Goal: Task Accomplishment & Management: Manage account settings

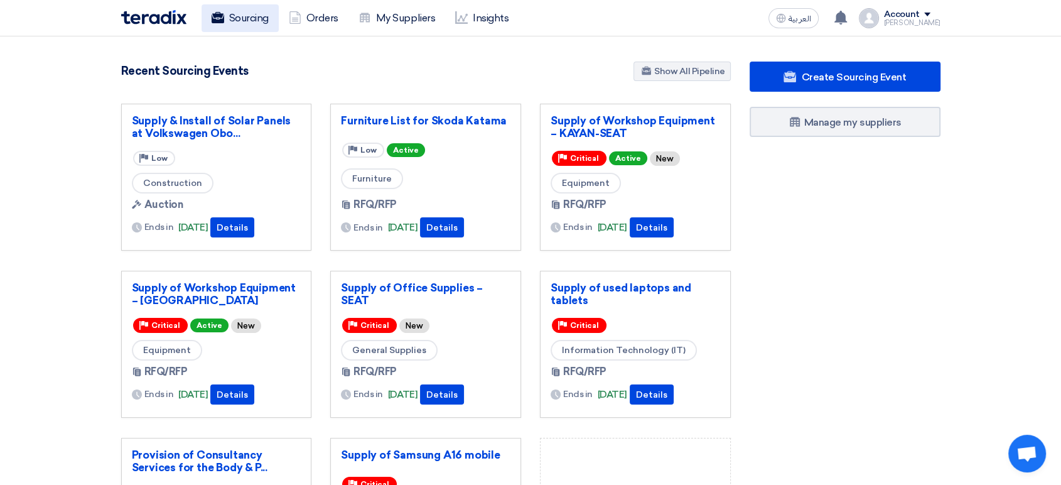
click at [238, 18] on link "Sourcing" at bounding box center [239, 18] width 77 height 28
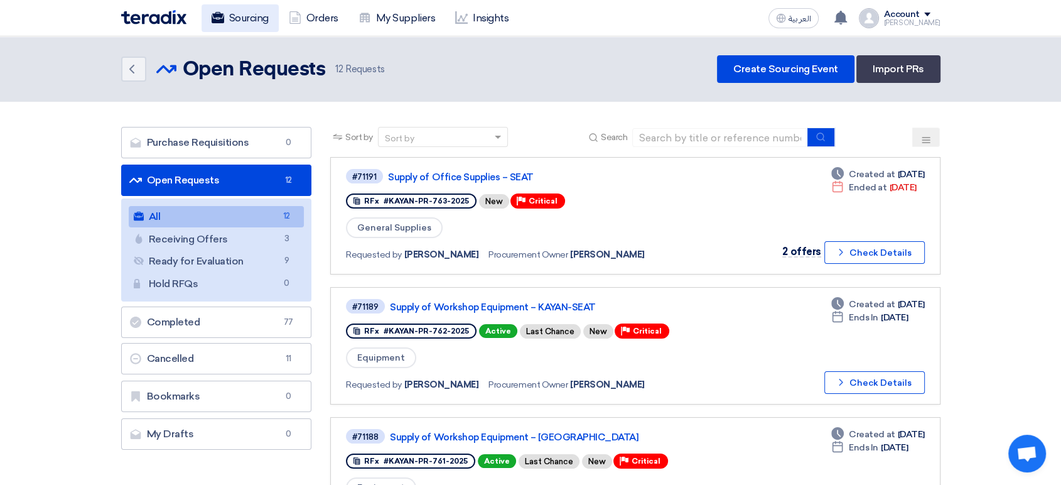
click at [229, 21] on link "Sourcing" at bounding box center [239, 18] width 77 height 28
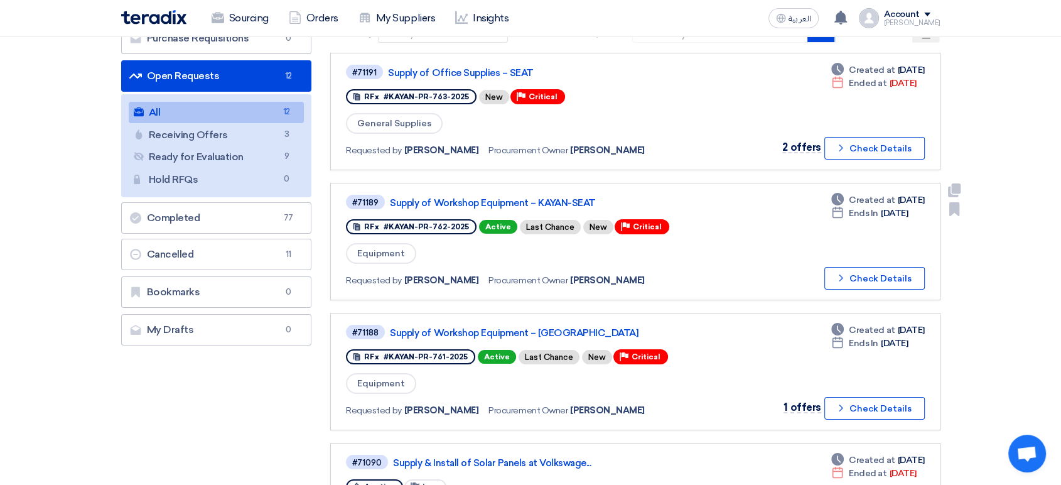
scroll to position [139, 0]
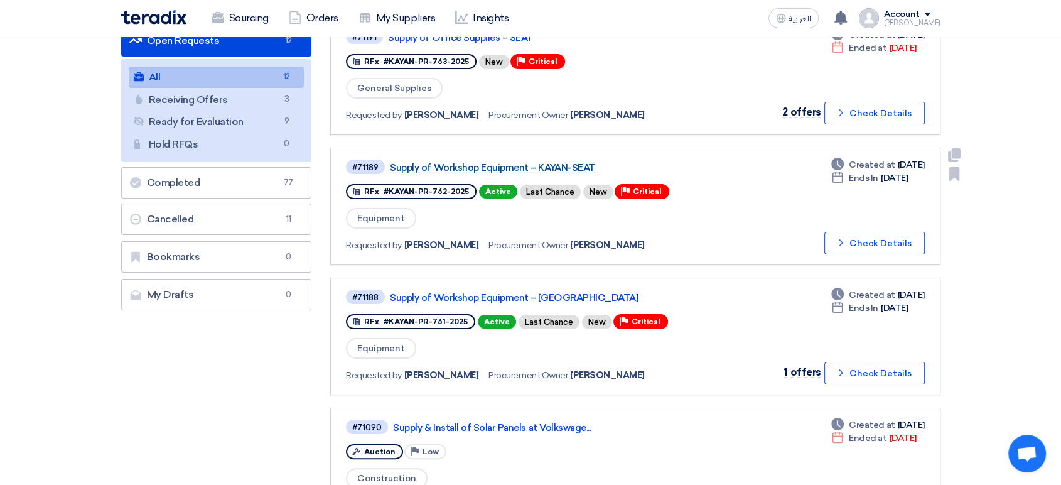
click at [507, 164] on link "Supply of Workshop Equipment – KAYAN-SEAT" at bounding box center [547, 167] width 314 height 11
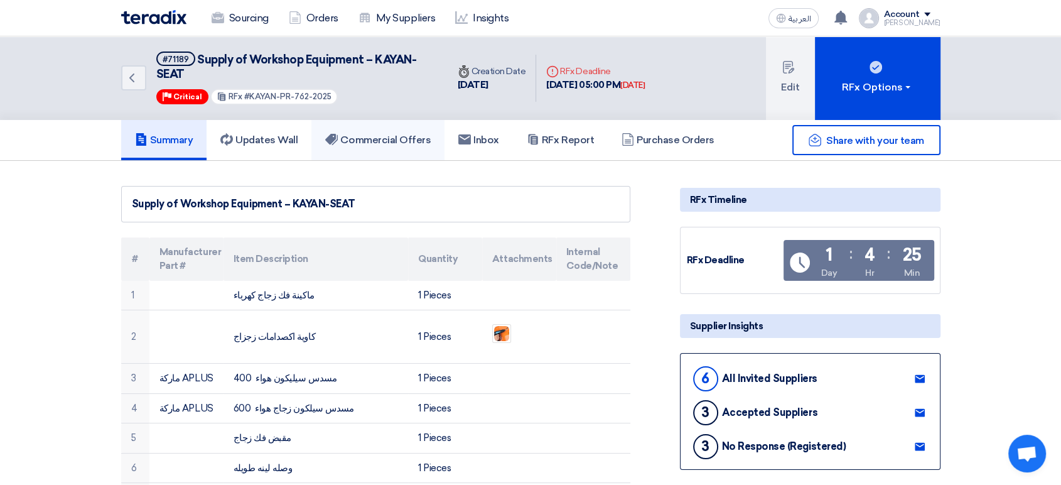
click at [373, 149] on link "Commercial Offers" at bounding box center [377, 140] width 133 height 40
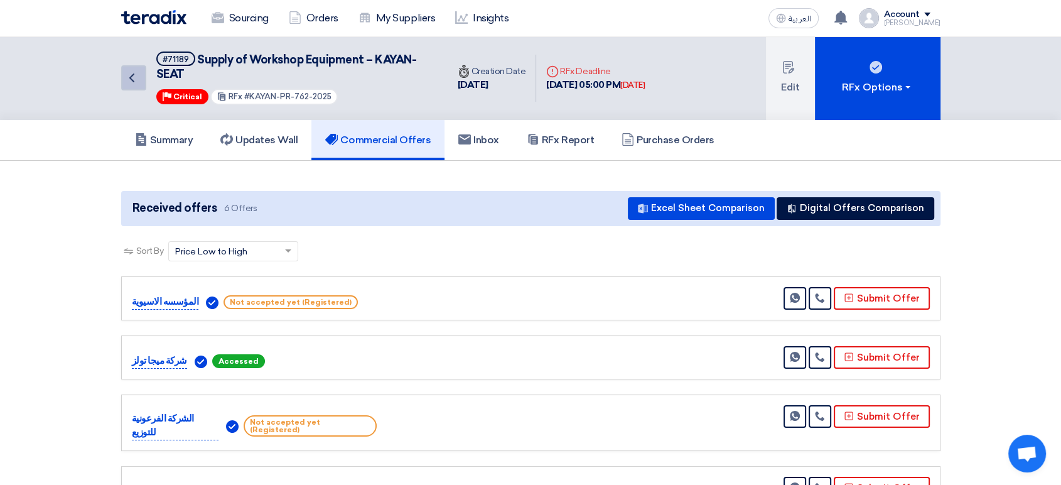
click at [127, 77] on icon "Back" at bounding box center [131, 77] width 15 height 15
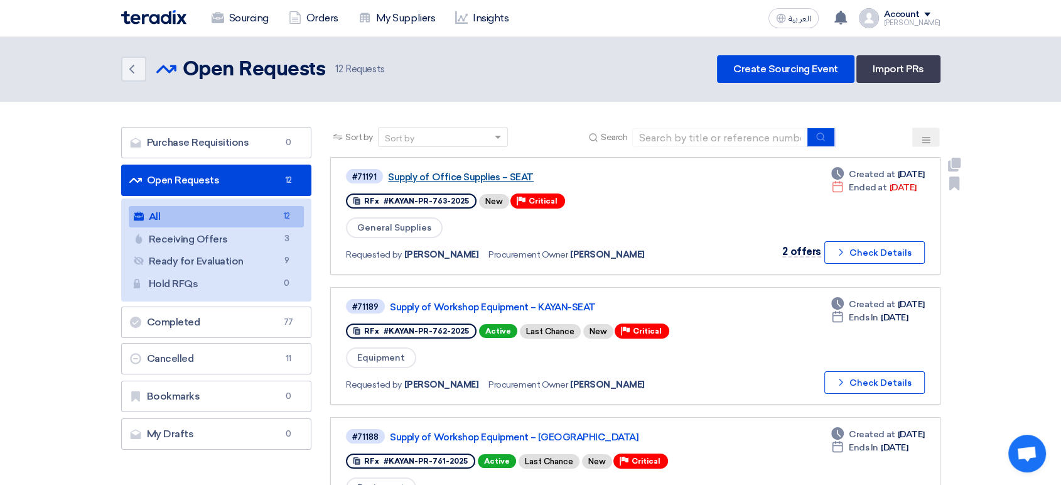
click at [510, 174] on link "Supply of Office Supplies – SEAT" at bounding box center [545, 176] width 314 height 11
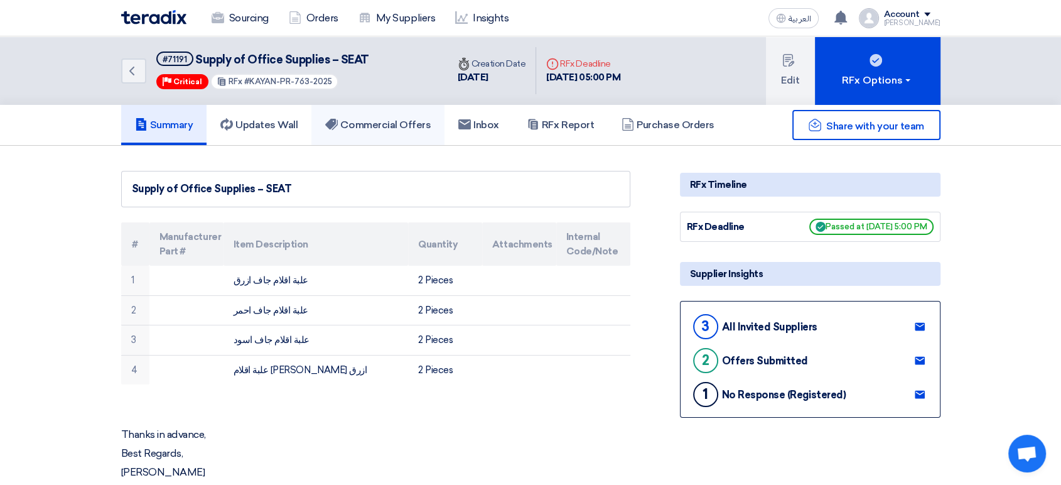
click at [378, 121] on h5 "Commercial Offers" at bounding box center [377, 125] width 105 height 13
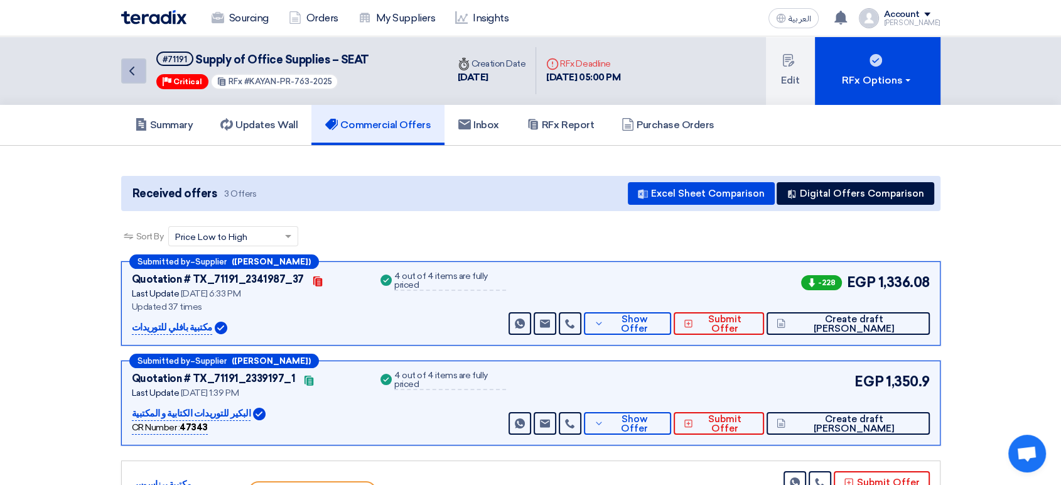
click at [134, 73] on use at bounding box center [131, 71] width 5 height 9
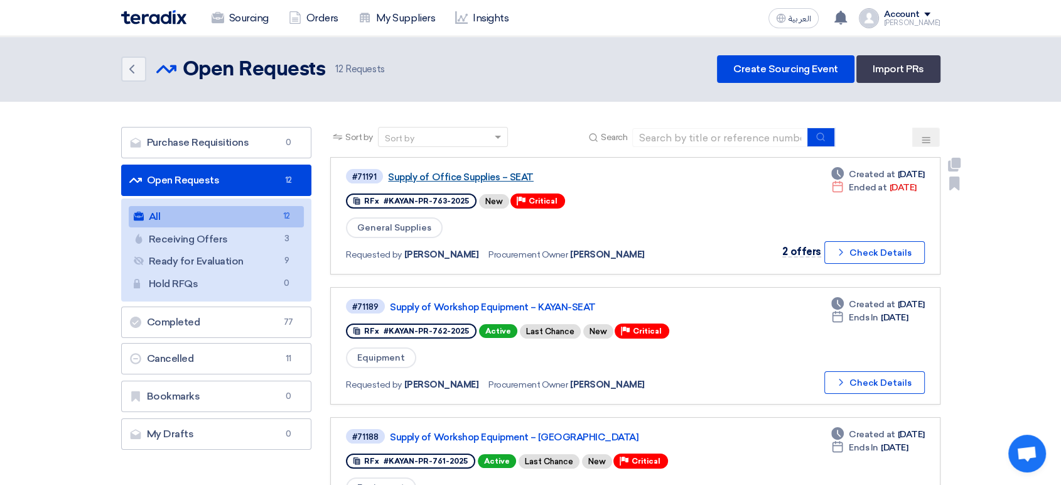
click at [463, 181] on link "Supply of Office Supplies – SEAT" at bounding box center [545, 176] width 314 height 11
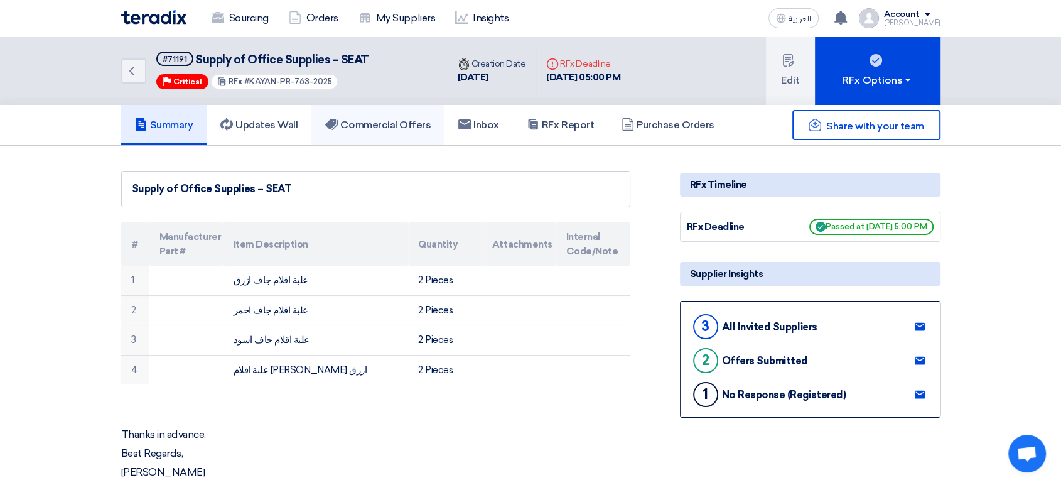
click at [372, 137] on link "Commercial Offers" at bounding box center [377, 125] width 133 height 40
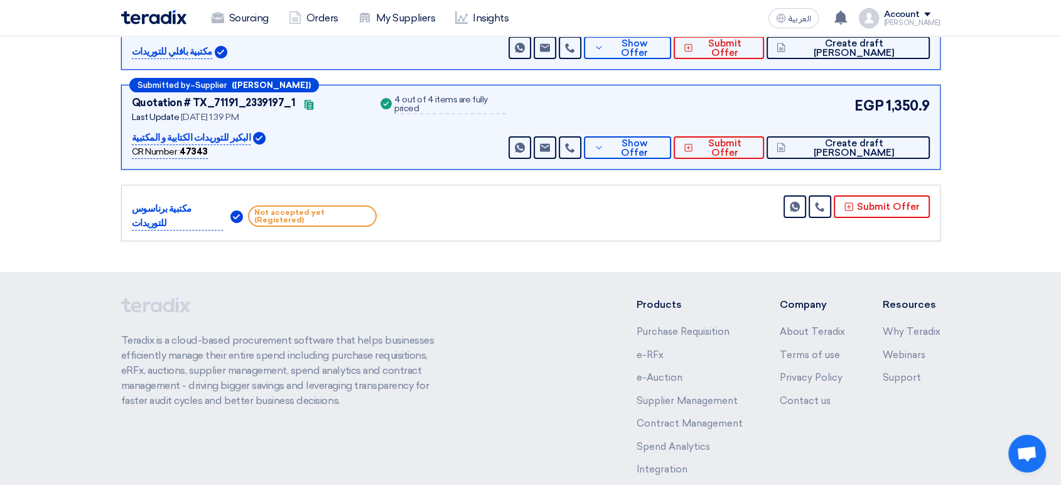
scroll to position [279, 0]
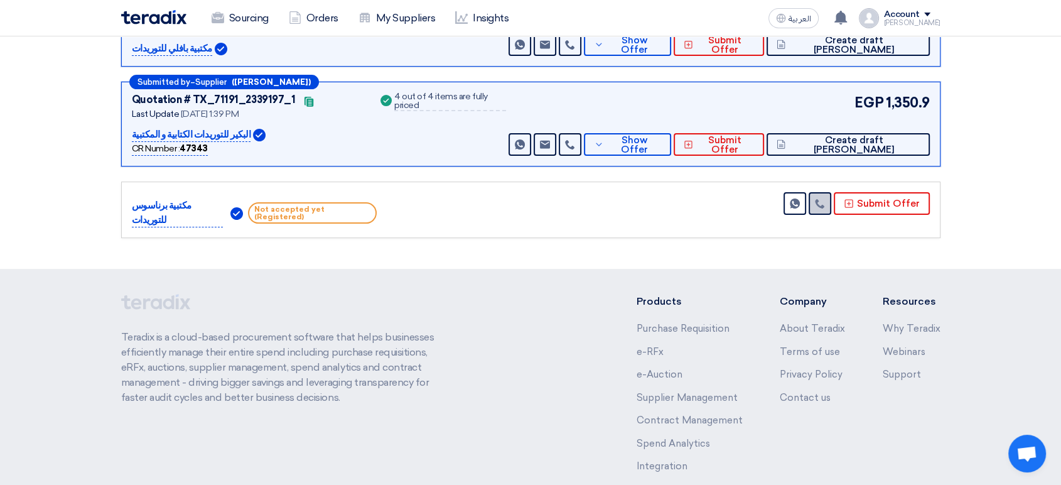
click at [823, 202] on icon at bounding box center [820, 203] width 10 height 10
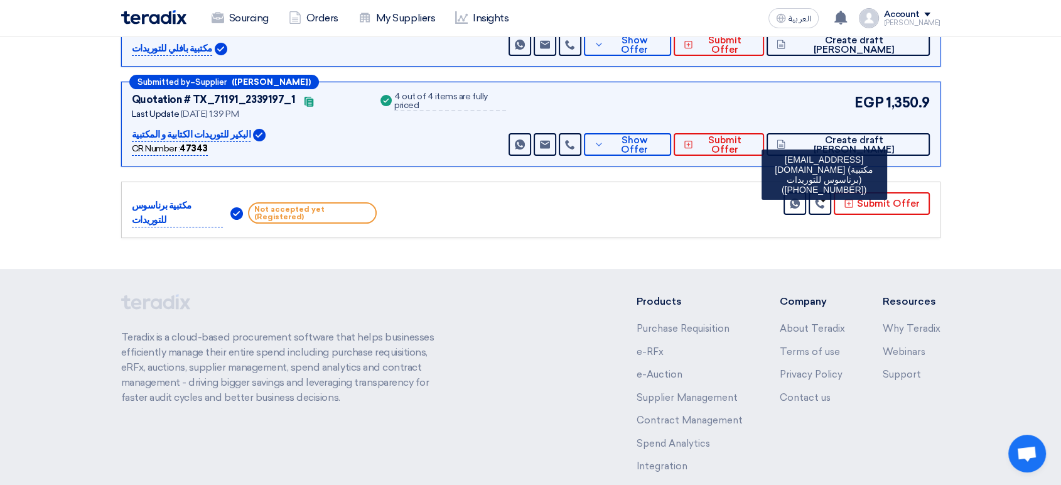
click at [803, 245] on section "Received offers 3 Offers Excel Sheet Comparison Digital Offers Comparison Sort …" at bounding box center [530, 68] width 1061 height 402
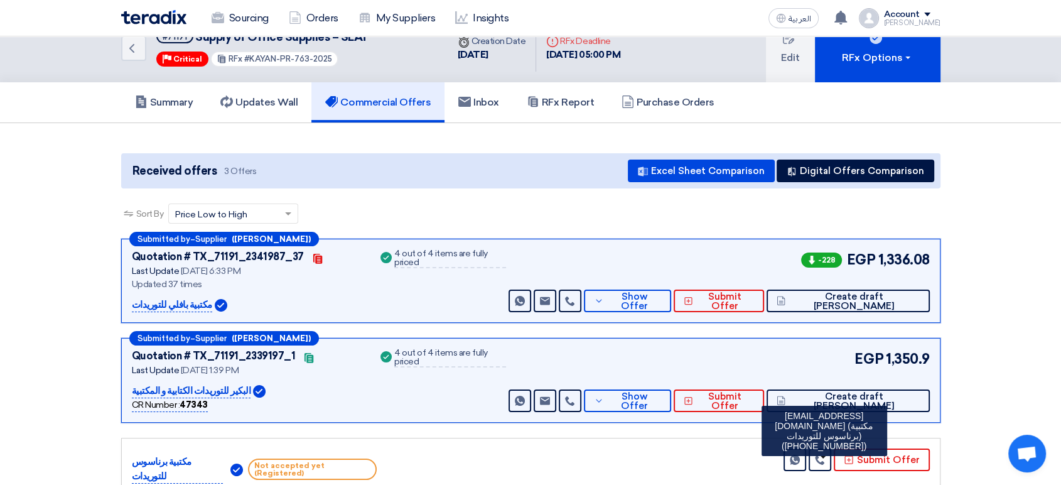
scroll to position [0, 0]
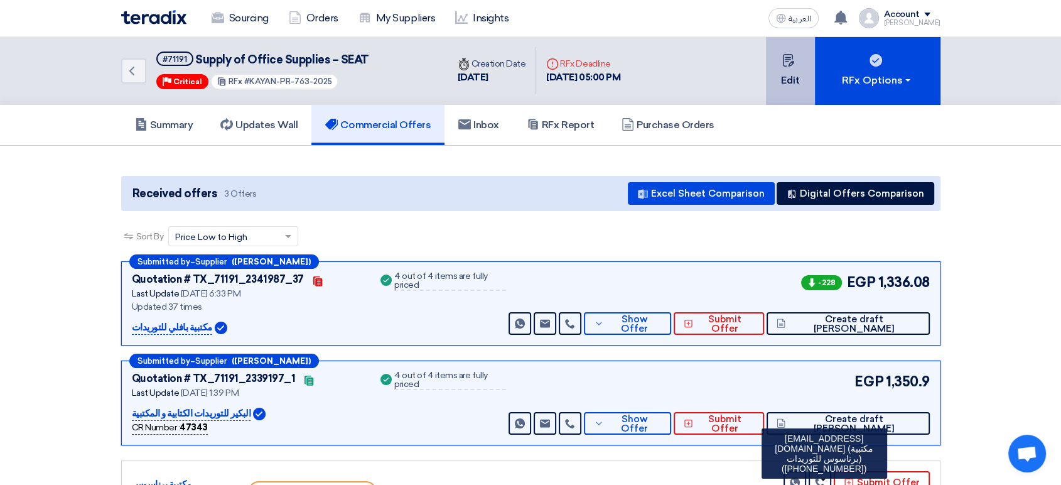
click at [805, 75] on button "Edit" at bounding box center [790, 70] width 49 height 68
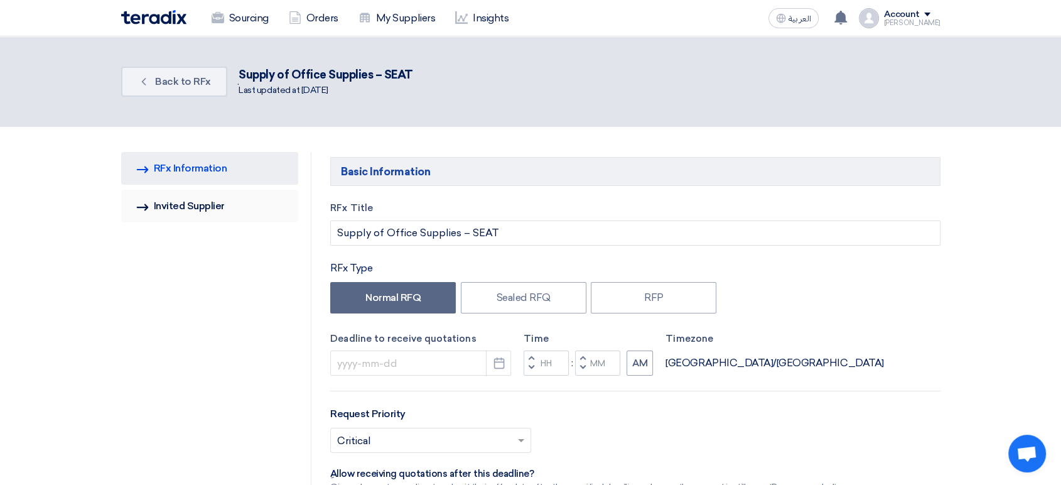
type input "[DATE]"
type input "05"
type input "00"
click at [243, 211] on link "Invited Suppliers Invited Supplier" at bounding box center [210, 206] width 178 height 33
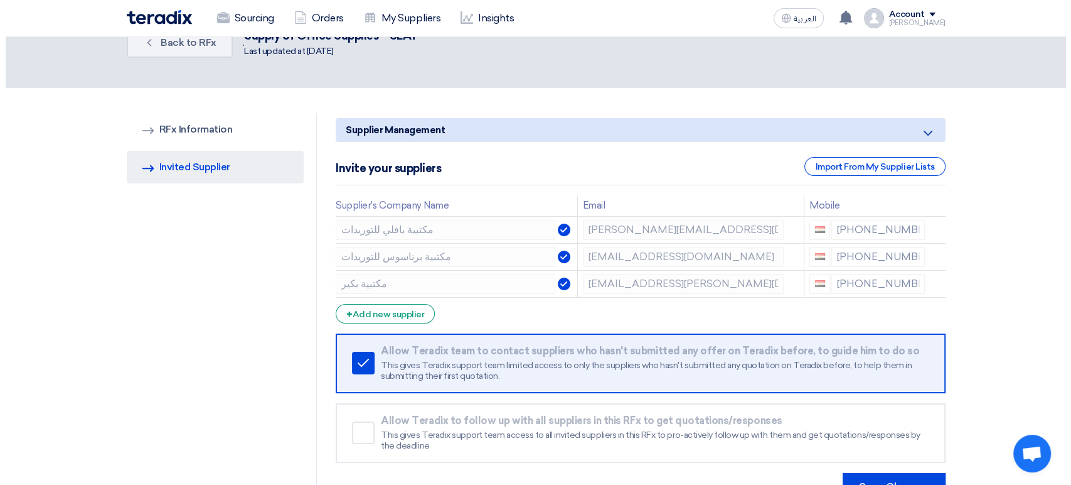
scroll to position [70, 0]
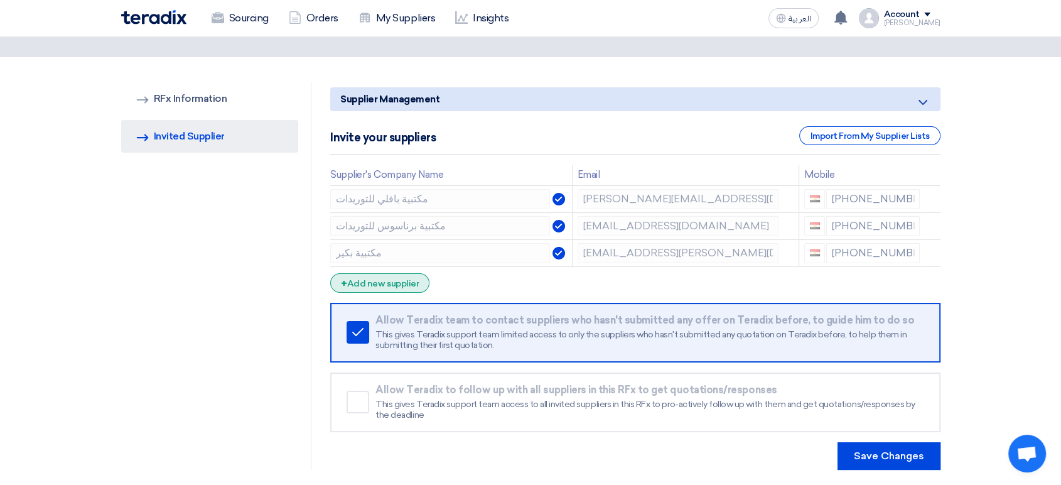
click at [377, 277] on div "+ Add new supplier" at bounding box center [379, 282] width 99 height 19
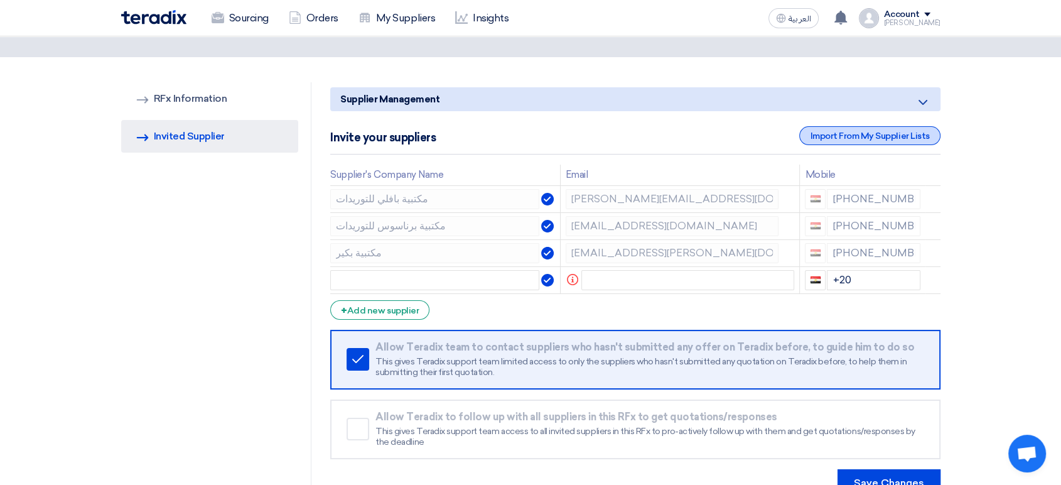
click at [832, 129] on div "Import From My Supplier Lists" at bounding box center [869, 135] width 141 height 19
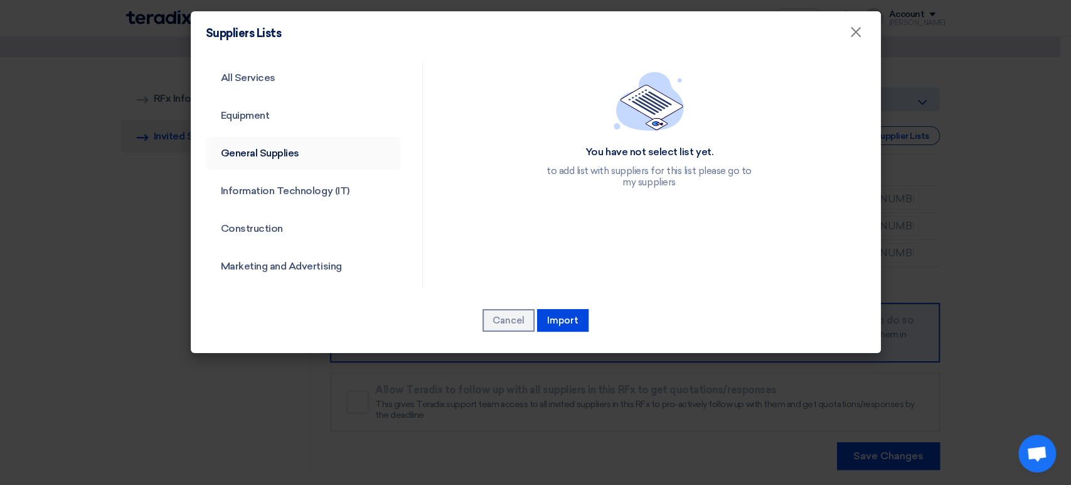
click at [277, 159] on link "General Supplies" at bounding box center [303, 153] width 195 height 33
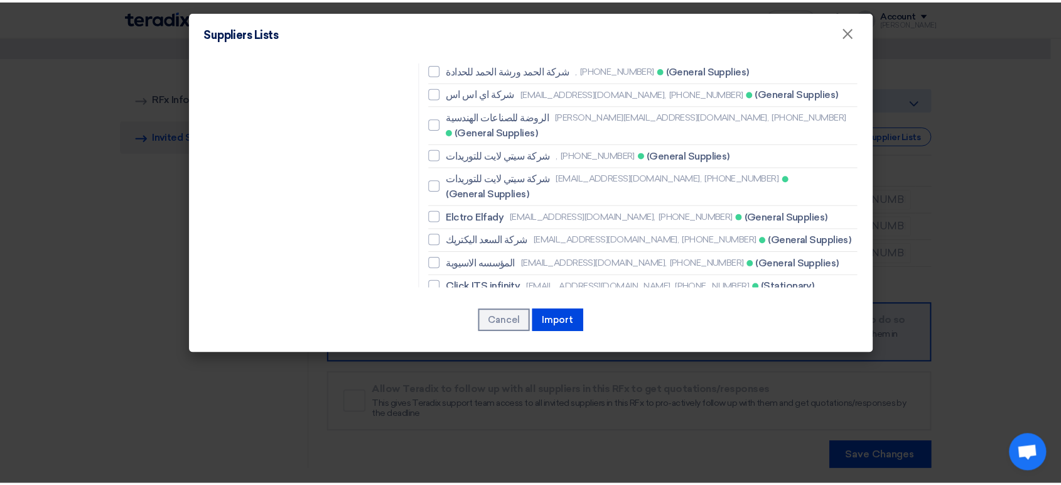
scroll to position [1395, 0]
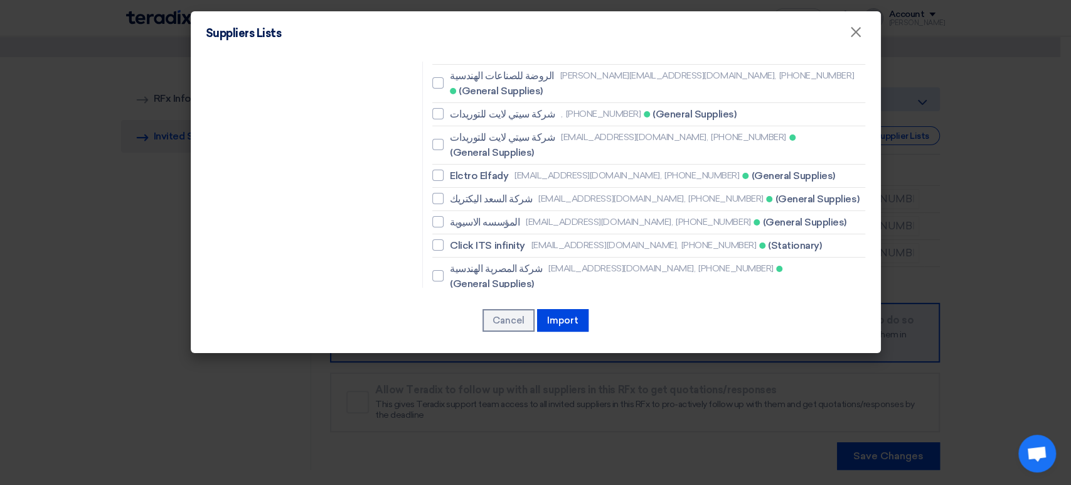
checkbox input "true"
click at [564, 326] on button "Import" at bounding box center [562, 320] width 51 height 23
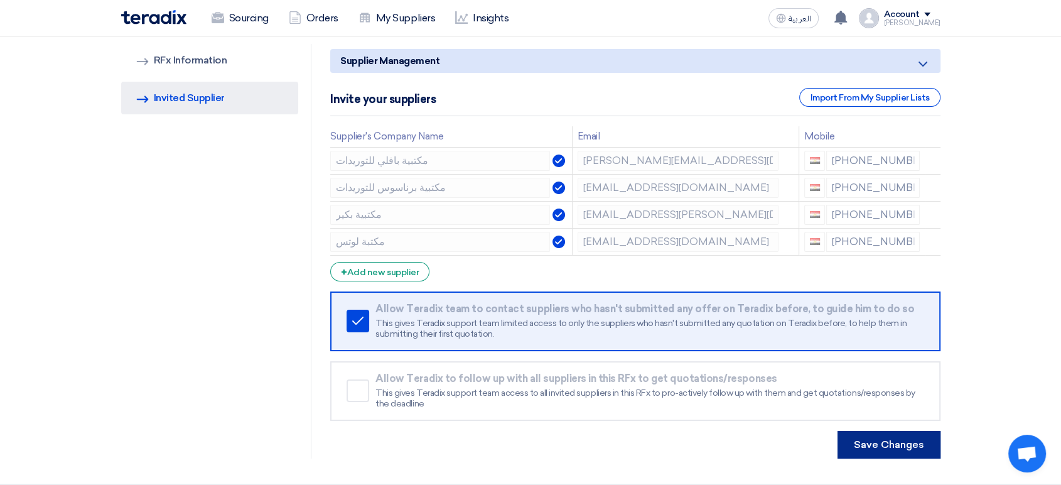
scroll to position [139, 0]
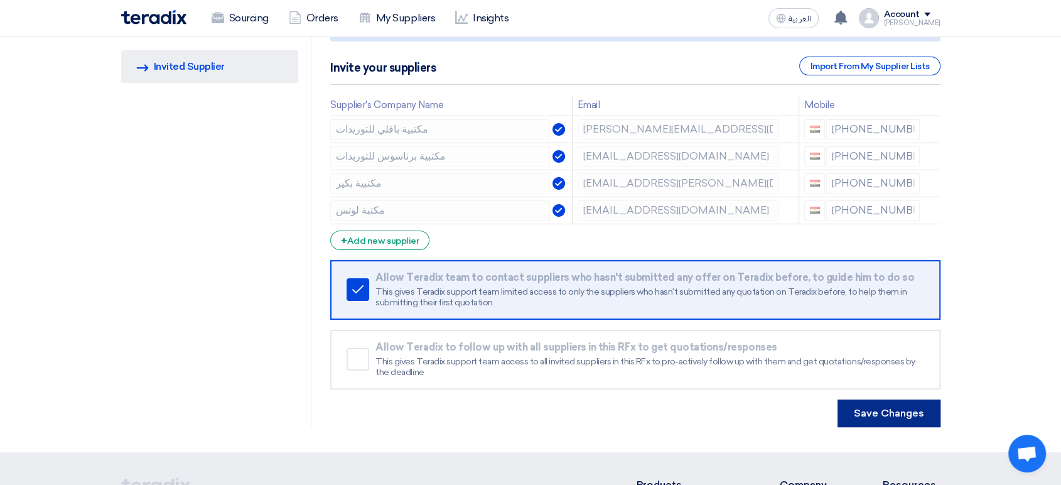
click at [928, 417] on button "Save Changes" at bounding box center [888, 413] width 103 height 28
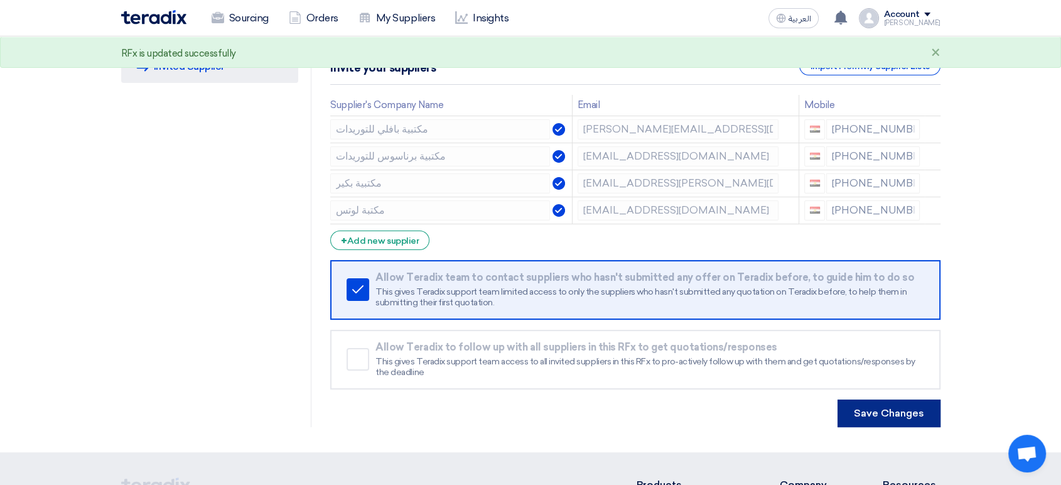
scroll to position [0, 0]
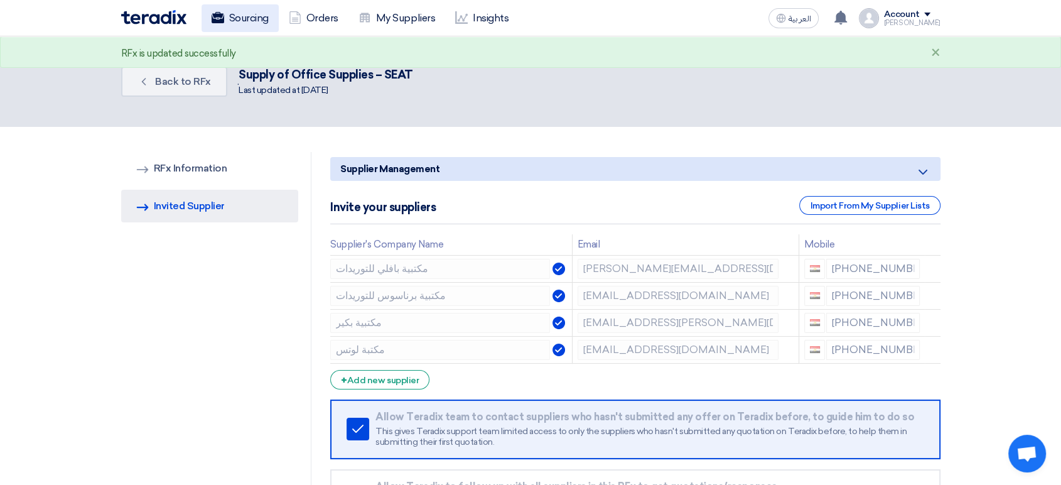
click at [246, 18] on link "Sourcing" at bounding box center [239, 18] width 77 height 28
